Goal: Task Accomplishment & Management: Use online tool/utility

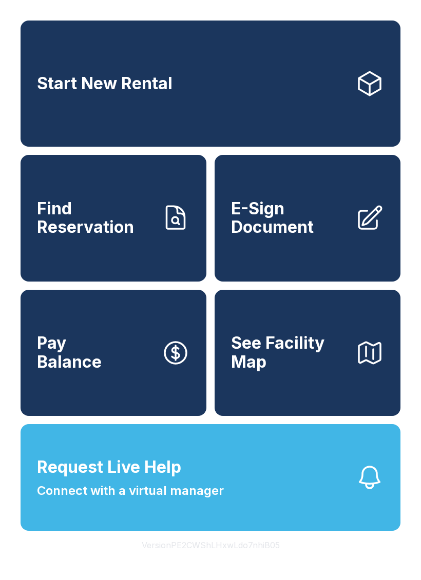
click at [268, 560] on button "Version PE2CWShLHxwLdo7nhiB05" at bounding box center [210, 545] width 154 height 29
click at [267, 560] on button "Version PE2CWShLHxwLdo7nhiB05" at bounding box center [210, 545] width 154 height 29
click at [266, 560] on button "Version PE2CWShLHxwLdo7nhiB05" at bounding box center [210, 545] width 154 height 29
click at [265, 560] on button "Version PE2CWShLHxwLdo7nhiB05" at bounding box center [210, 545] width 154 height 29
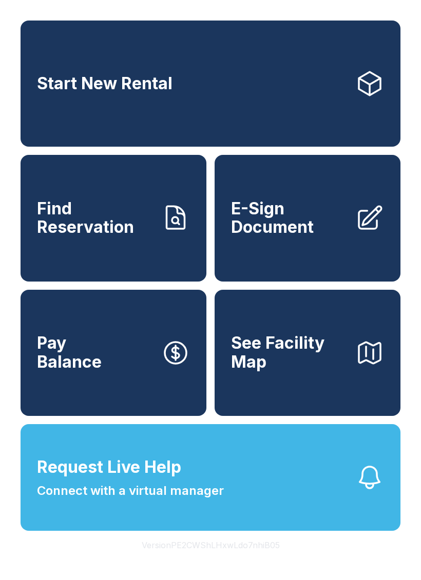
click at [265, 560] on button "Version PE2CWShLHxwLdo7nhiB05" at bounding box center [210, 545] width 154 height 29
click at [262, 560] on button "Version PE2CWShLHxwLdo7nhiB05" at bounding box center [210, 545] width 154 height 29
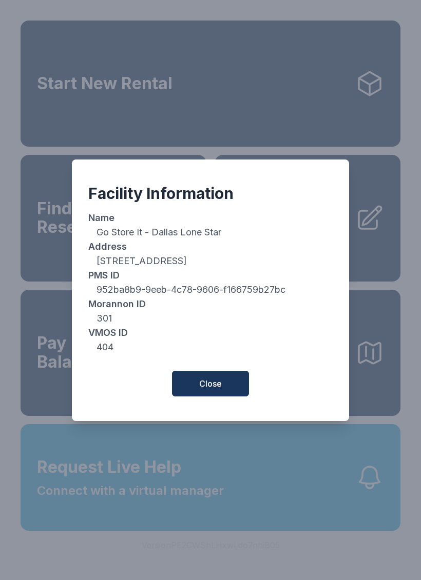
click at [221, 390] on span "Close" at bounding box center [210, 384] width 23 height 12
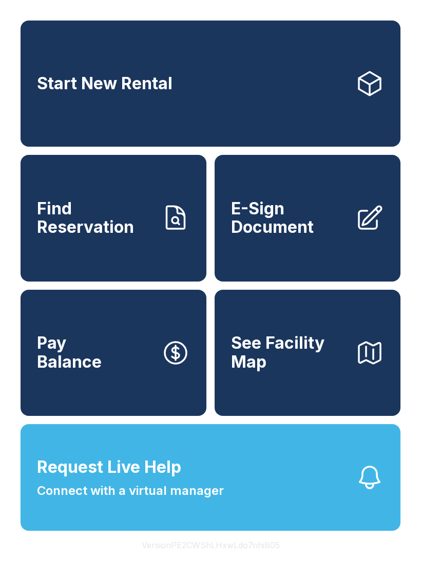
click at [377, 134] on link "Start New Rental" at bounding box center [211, 84] width 380 height 126
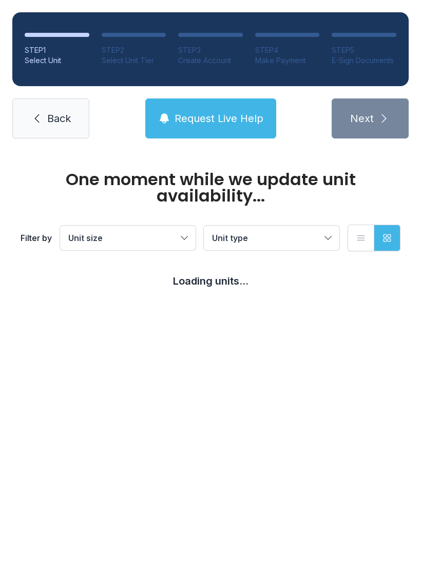
click at [50, 122] on span "Back" at bounding box center [59, 118] width 24 height 14
